Goal: Contribute content

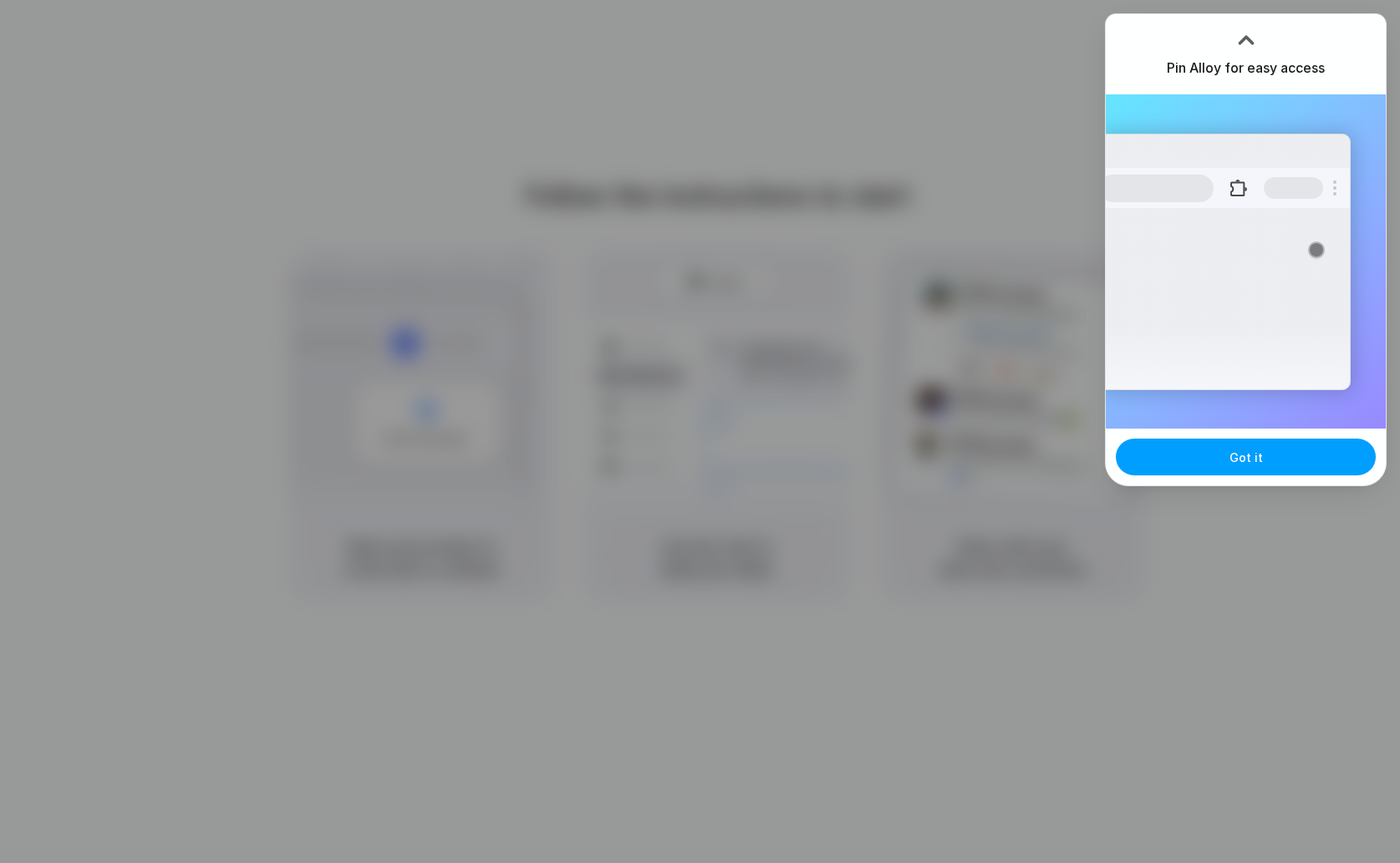
click at [1245, 454] on span "Got it" at bounding box center [1247, 457] width 33 height 18
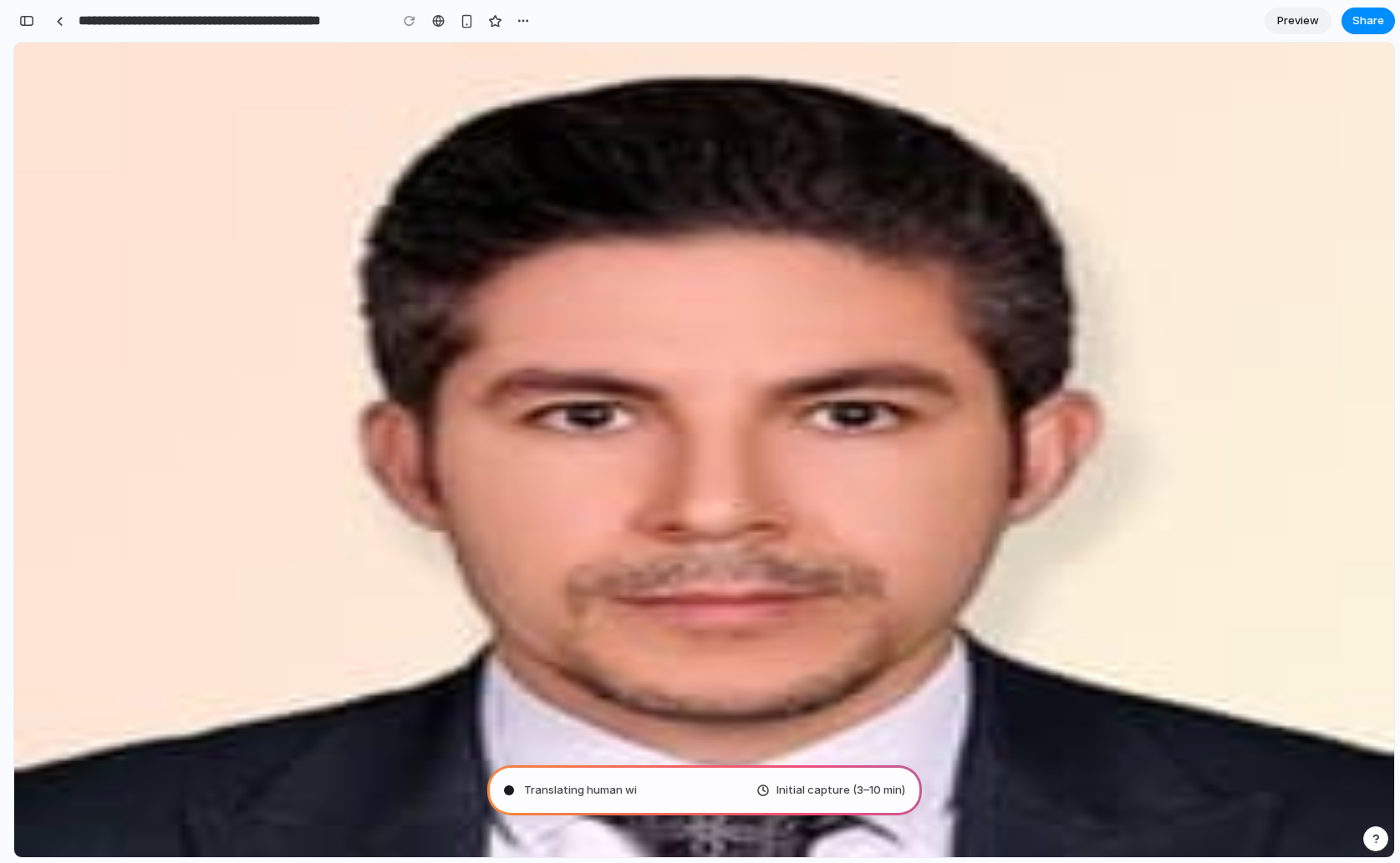
type input "**********"
